Goal: Task Accomplishment & Management: Manage account settings

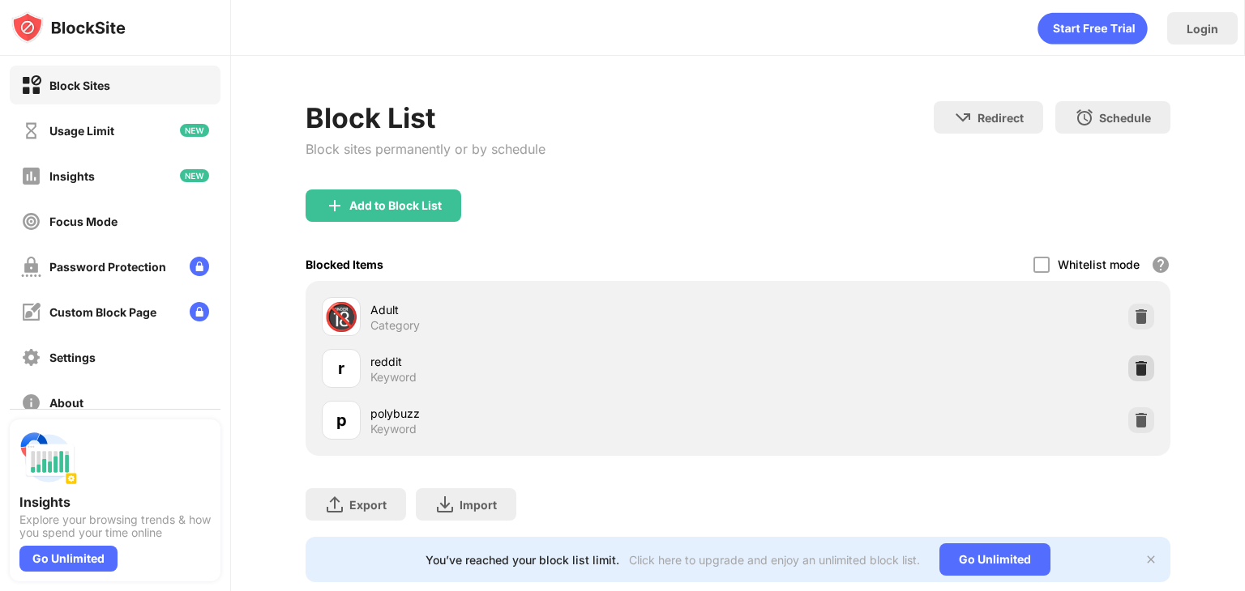
click at [1133, 369] on img at bounding box center [1141, 369] width 16 height 16
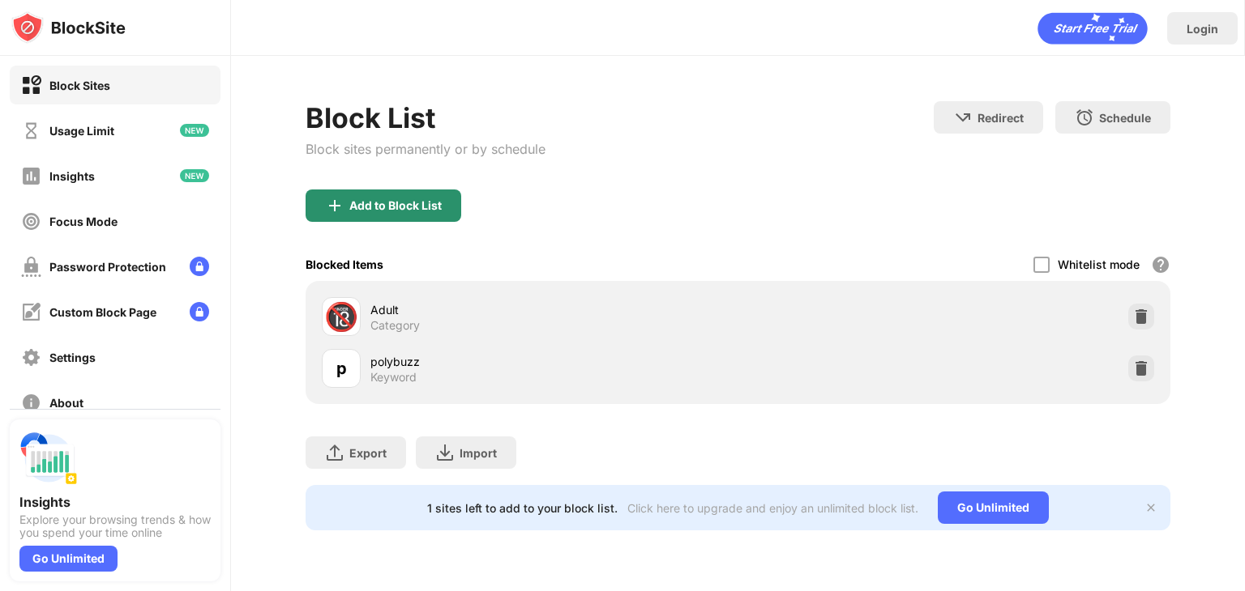
click at [428, 203] on div "Add to Block List" at bounding box center [395, 205] width 92 height 13
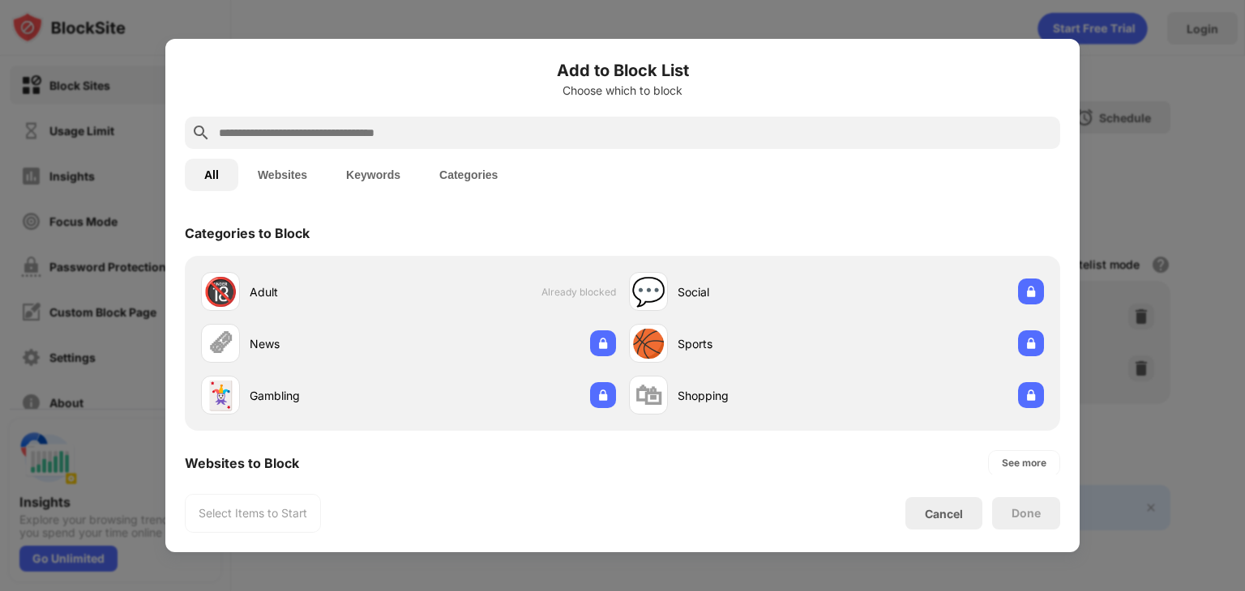
click at [386, 138] on input "text" at bounding box center [635, 132] width 836 height 19
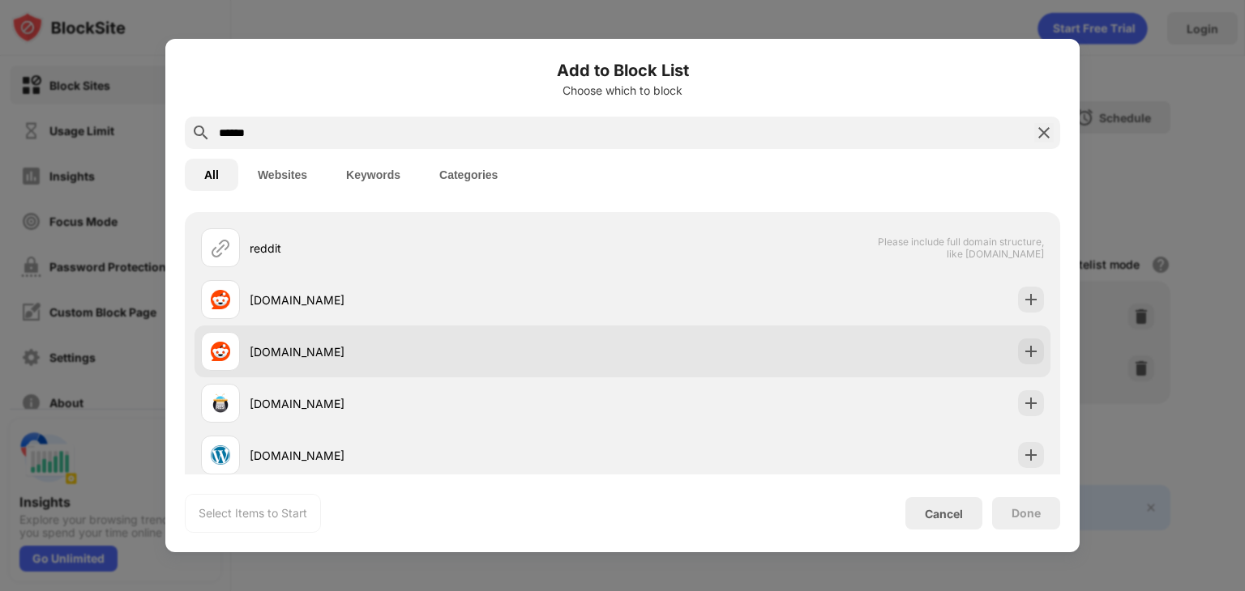
scroll to position [28, 0]
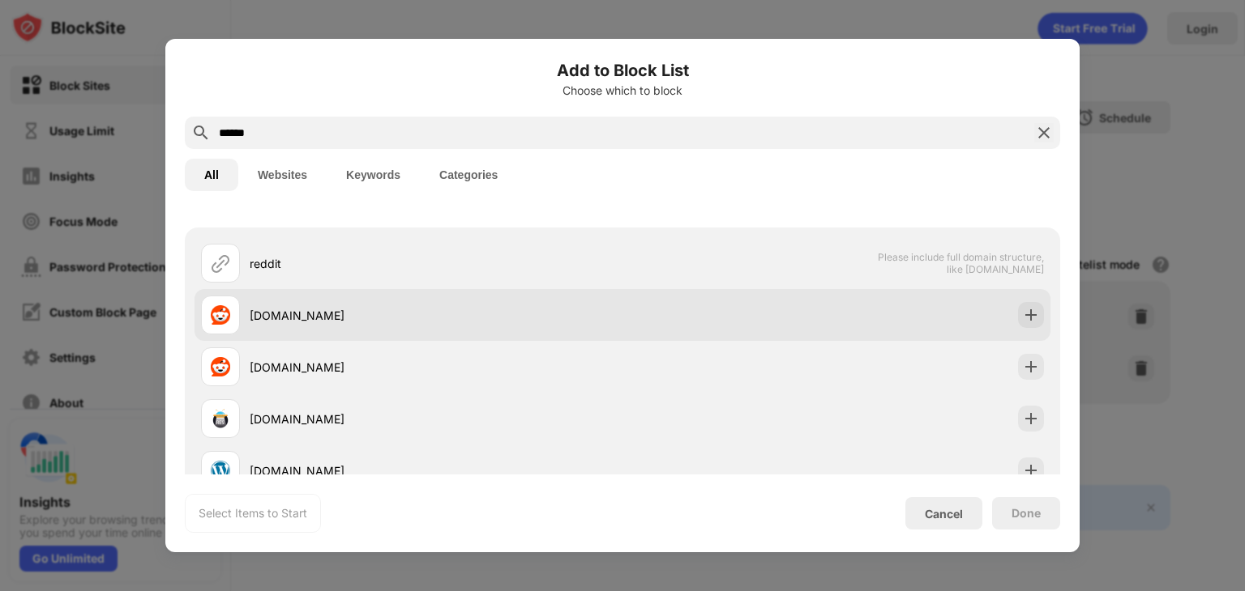
type input "******"
click at [643, 319] on div "[DOMAIN_NAME]" at bounding box center [622, 315] width 856 height 52
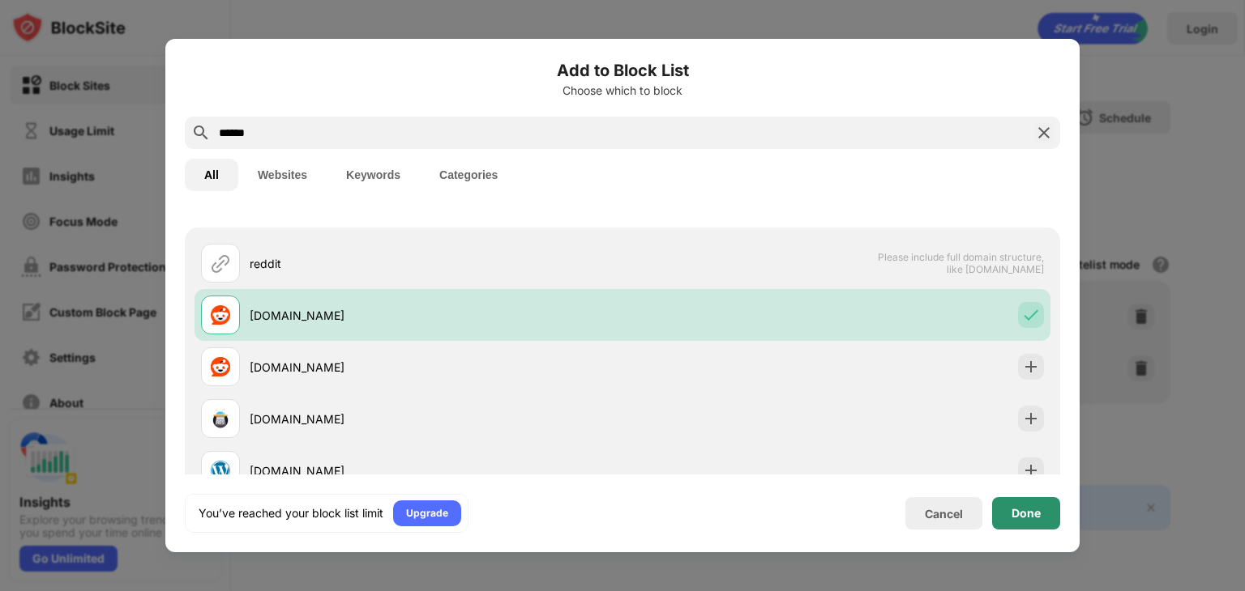
click at [1001, 513] on div "Done" at bounding box center [1026, 513] width 68 height 32
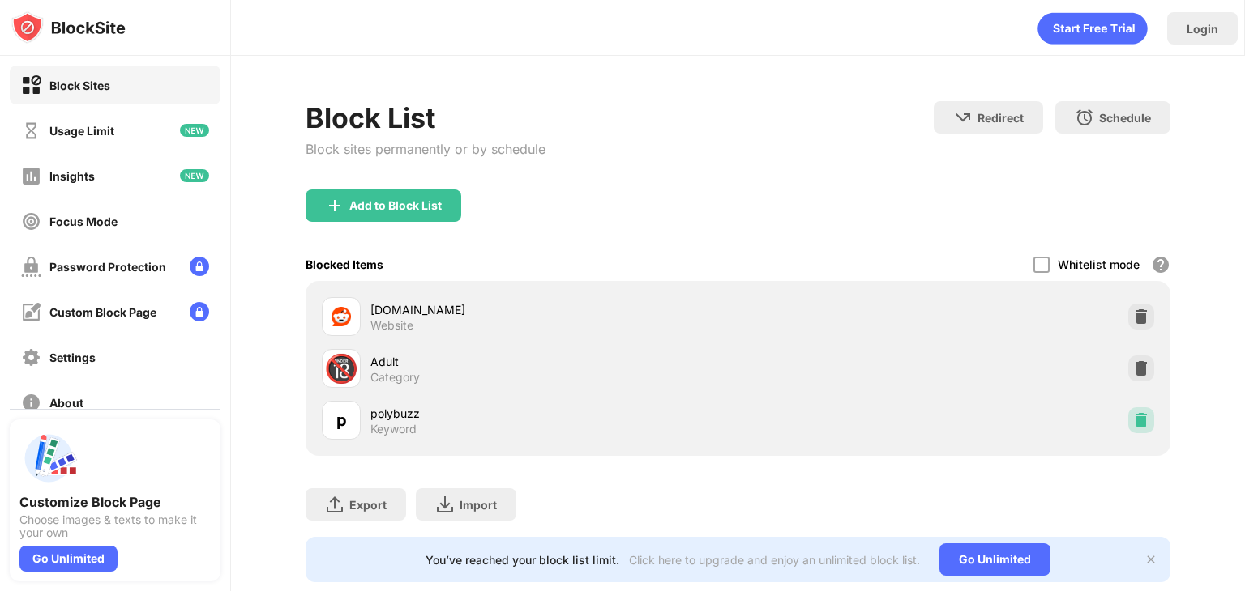
click at [1133, 419] on img at bounding box center [1141, 420] width 16 height 16
